Goal: Information Seeking & Learning: Understand process/instructions

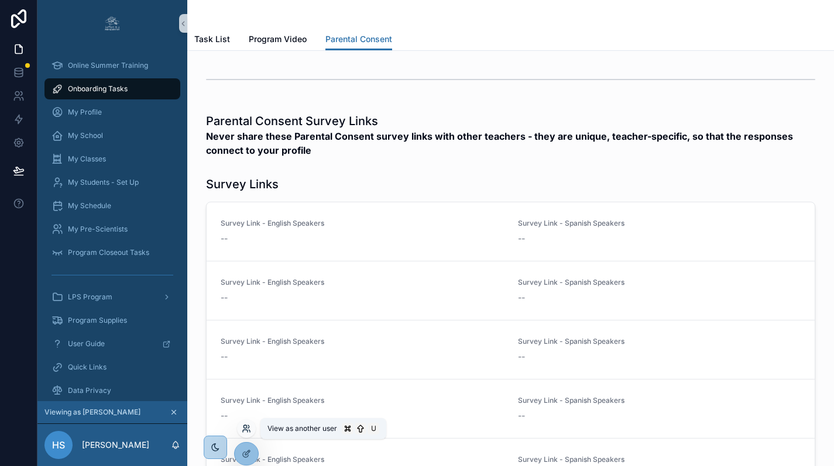
click at [247, 431] on icon at bounding box center [245, 431] width 5 height 2
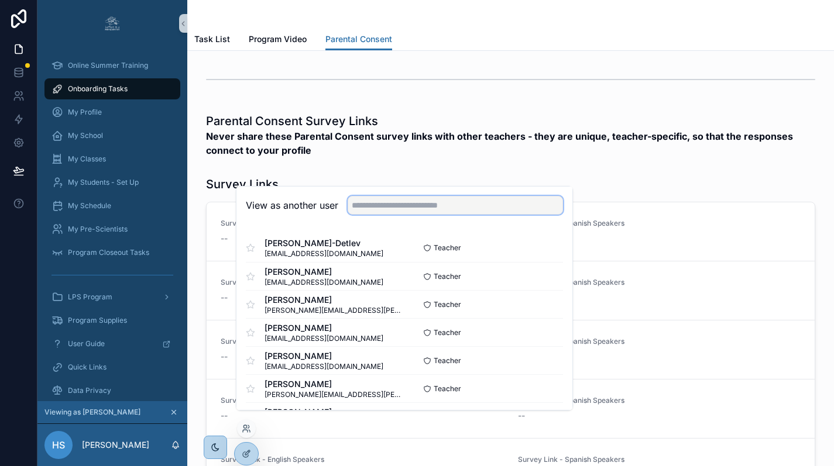
click at [402, 213] on input "text" at bounding box center [454, 205] width 215 height 19
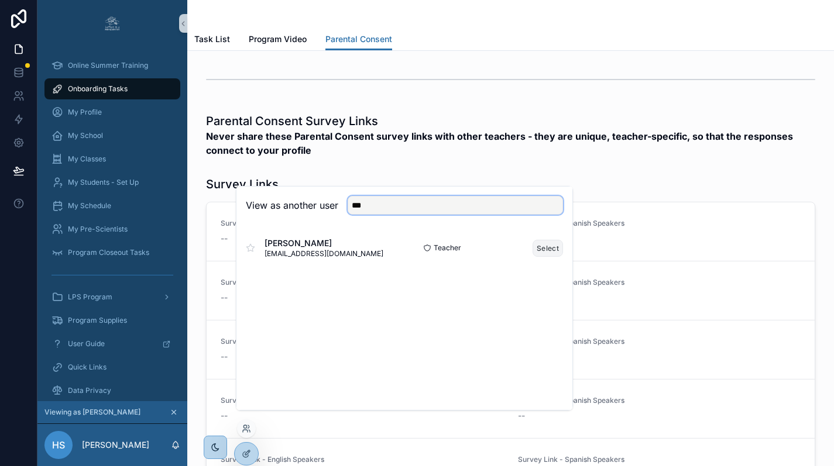
type input "***"
click at [546, 257] on button "Select" at bounding box center [547, 248] width 30 height 17
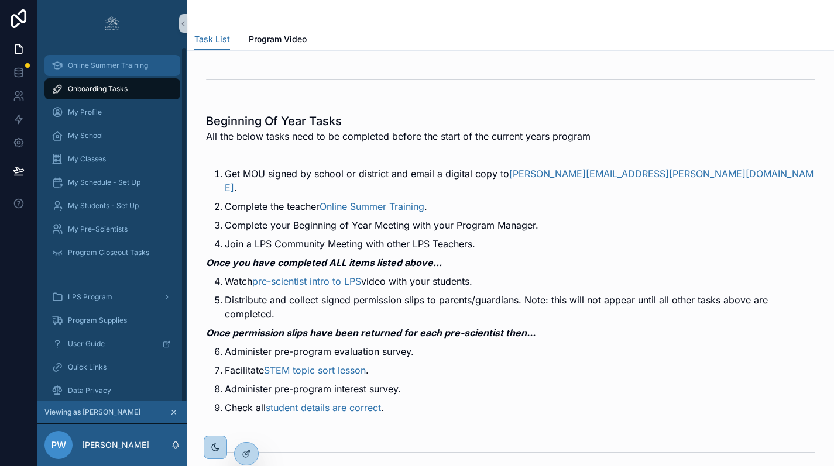
click at [134, 68] on span "Online Summer Training" at bounding box center [108, 65] width 80 height 9
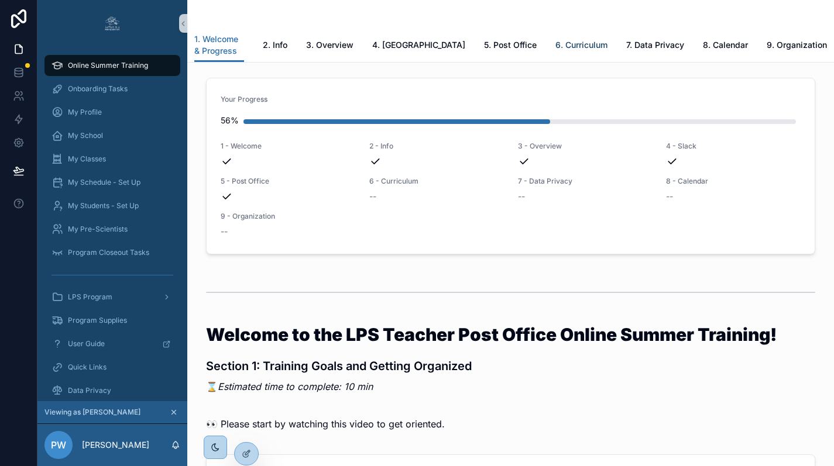
click at [556, 39] on span "6. Curriculum" at bounding box center [581, 45] width 52 height 12
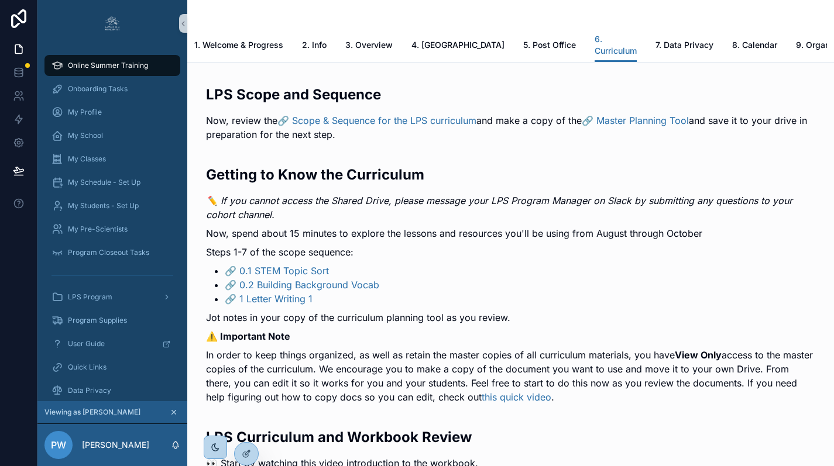
scroll to position [808, 0]
click at [630, 115] on link "🔗 Master Planning Tool" at bounding box center [634, 121] width 107 height 12
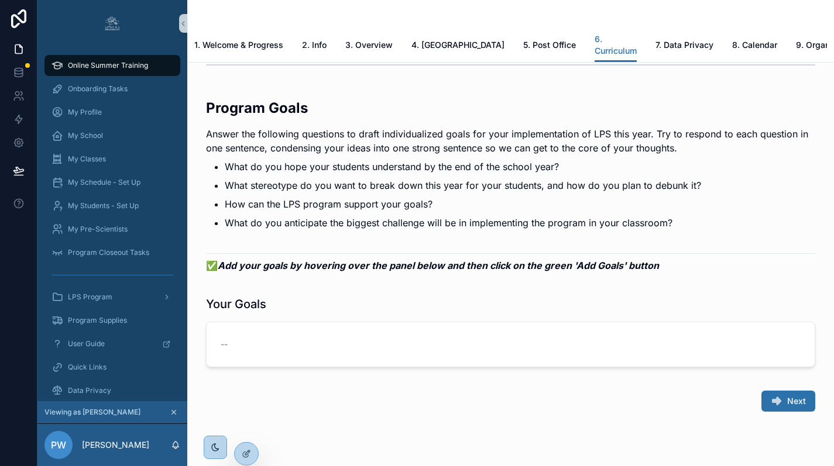
scroll to position [2088, 0]
click at [532, 338] on div "--" at bounding box center [511, 344] width 580 height 12
click at [377, 339] on div "--" at bounding box center [511, 344] width 580 height 12
click at [278, 338] on div "--" at bounding box center [511, 344] width 580 height 12
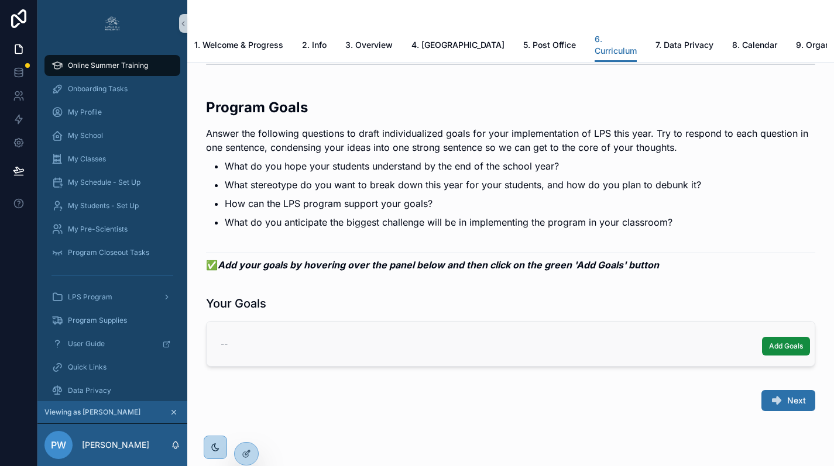
click at [243, 342] on div "--" at bounding box center [511, 344] width 580 height 12
click at [787, 345] on span "Add Goals" at bounding box center [786, 346] width 34 height 9
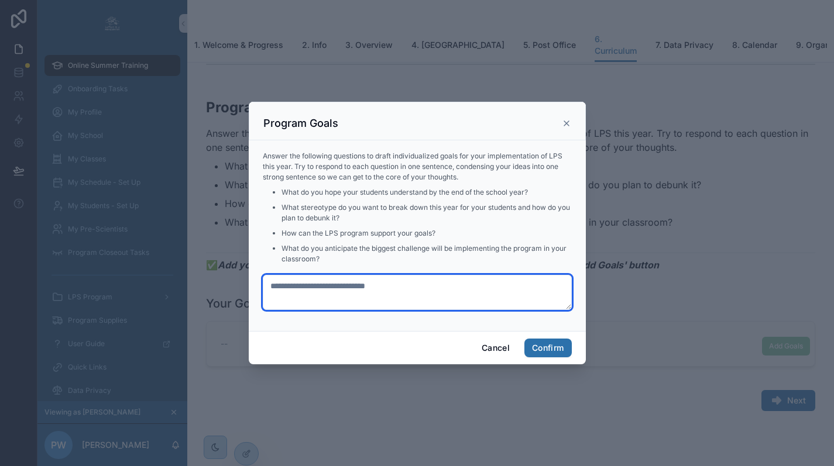
click at [398, 293] on textarea at bounding box center [417, 292] width 309 height 35
type textarea "*********"
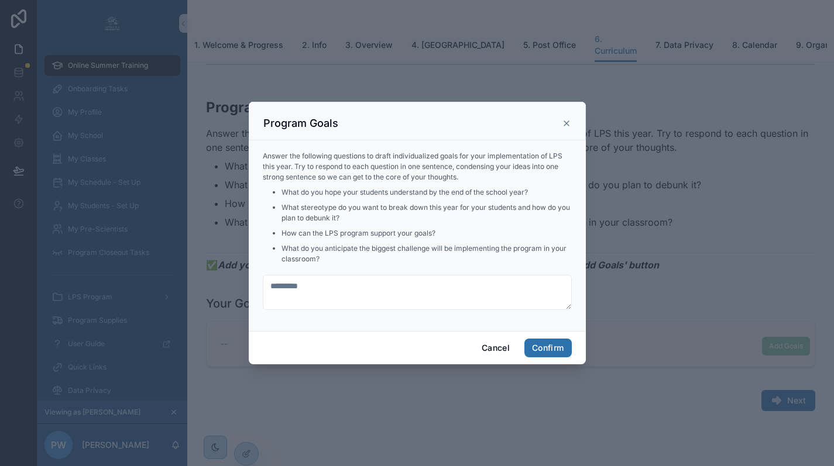
click at [562, 128] on icon at bounding box center [566, 123] width 9 height 9
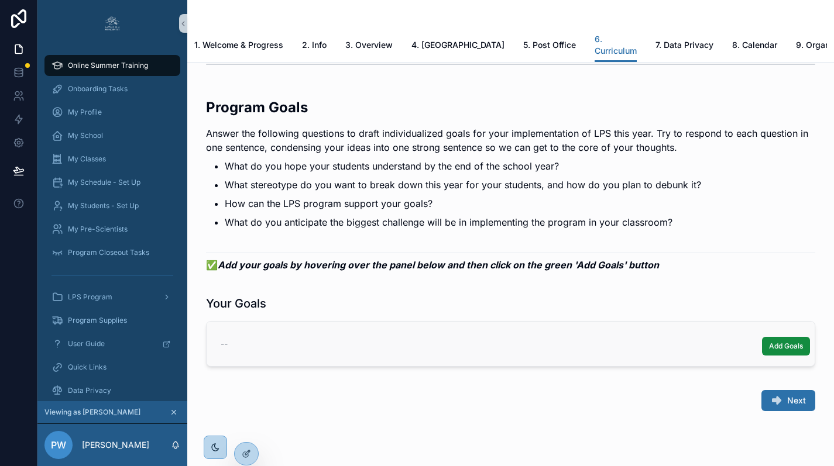
click at [562, 130] on p "Answer the following questions to draft individualized goals for your implement…" at bounding box center [510, 140] width 609 height 28
